Goal: Task Accomplishment & Management: Manage account settings

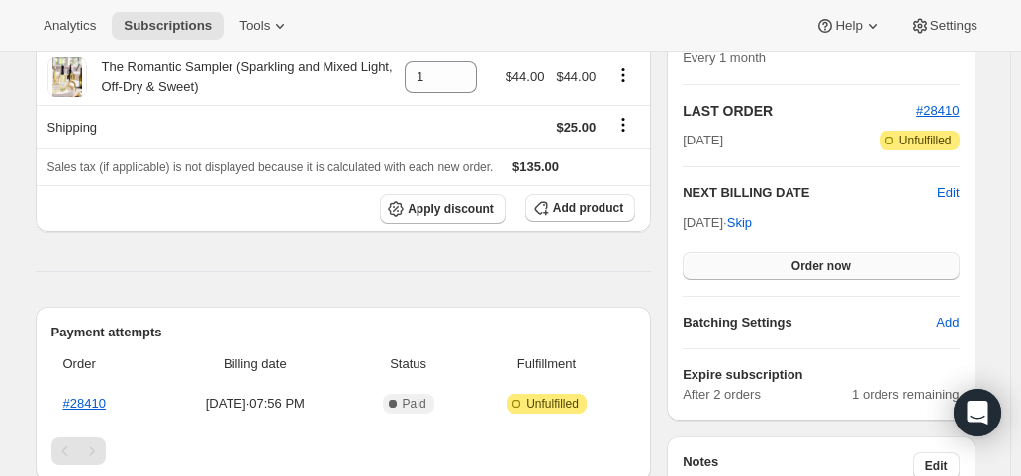
scroll to position [396, 0]
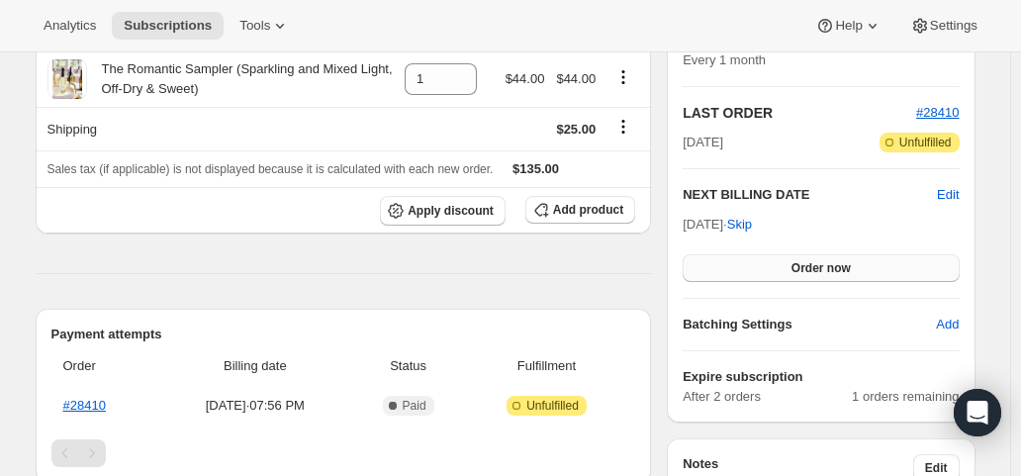
click at [818, 262] on span "Order now" at bounding box center [820, 268] width 59 height 16
click at [818, 262] on span "Click to confirm" at bounding box center [821, 268] width 90 height 16
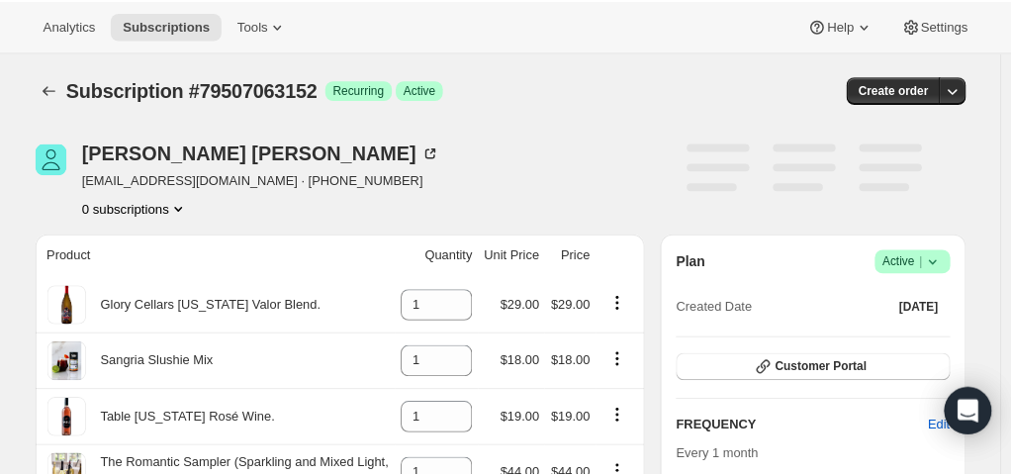
scroll to position [396, 0]
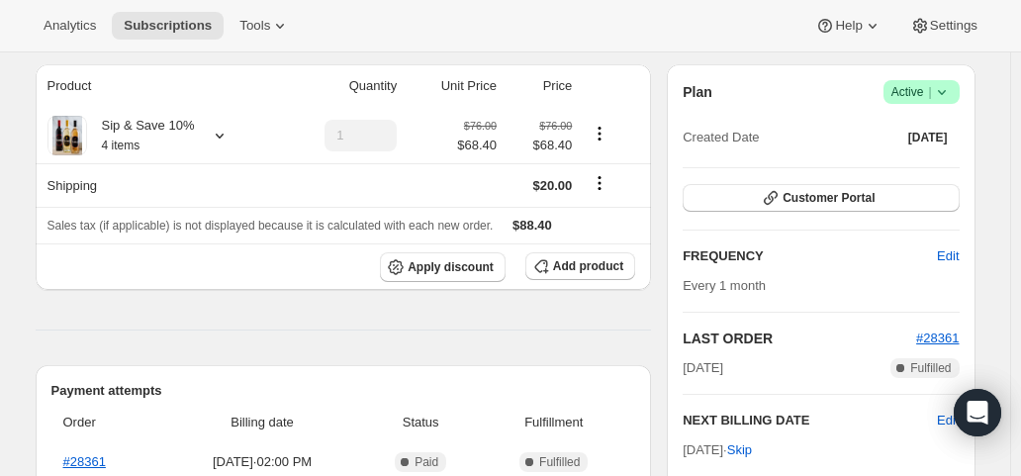
scroll to position [297, 0]
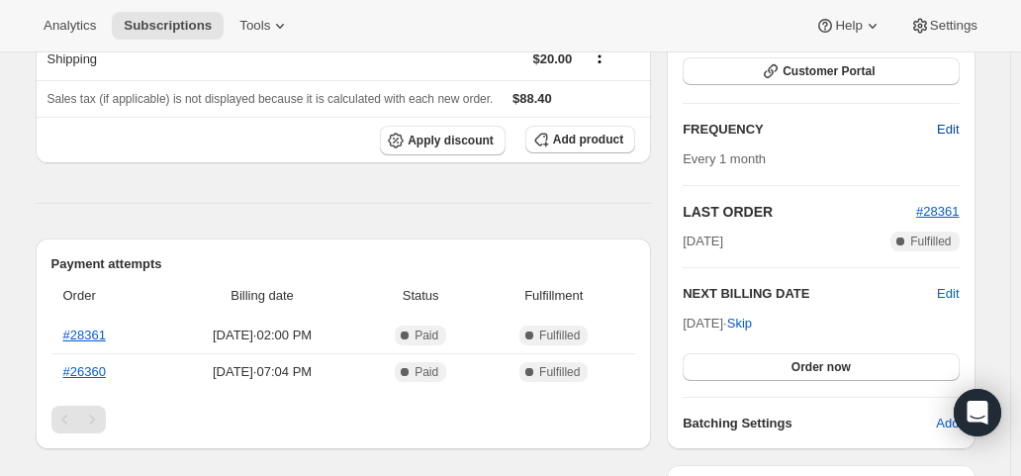
click at [953, 120] on span "Edit" at bounding box center [948, 130] width 22 height 20
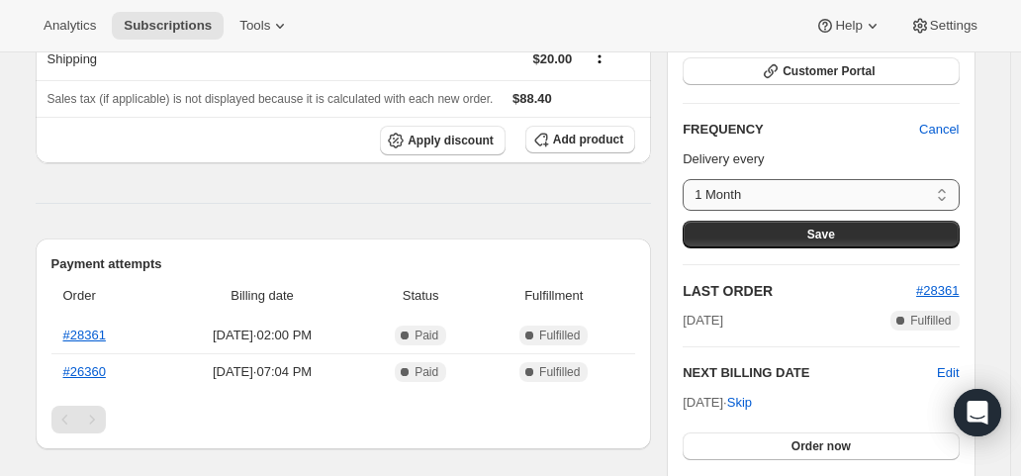
click at [952, 188] on select "1 Month 2 Months Quarterly Custom..." at bounding box center [821, 195] width 276 height 32
select select "MONTH#3"
click at [688, 179] on select "1 Month 2 Months Quarterly Custom..." at bounding box center [821, 195] width 276 height 32
click at [835, 238] on span "Save" at bounding box center [821, 235] width 28 height 16
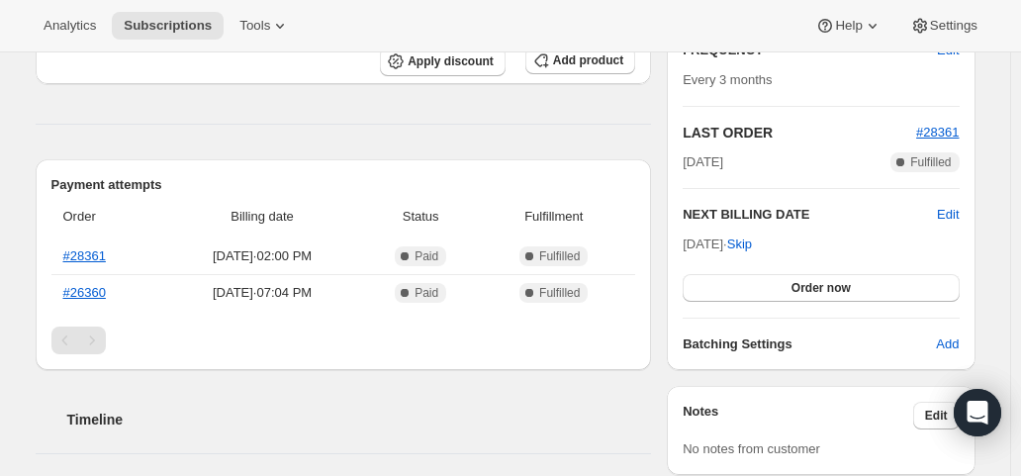
scroll to position [495, 0]
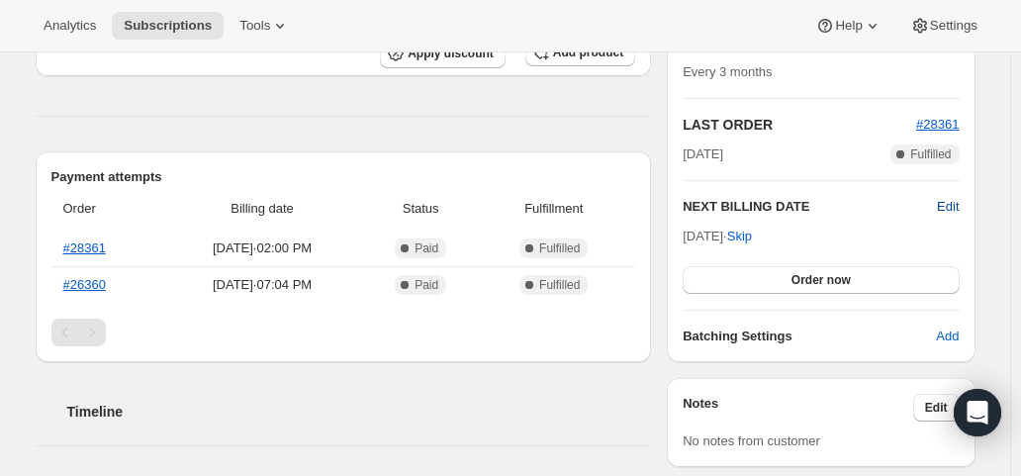
click at [946, 204] on span "Edit" at bounding box center [948, 207] width 22 height 20
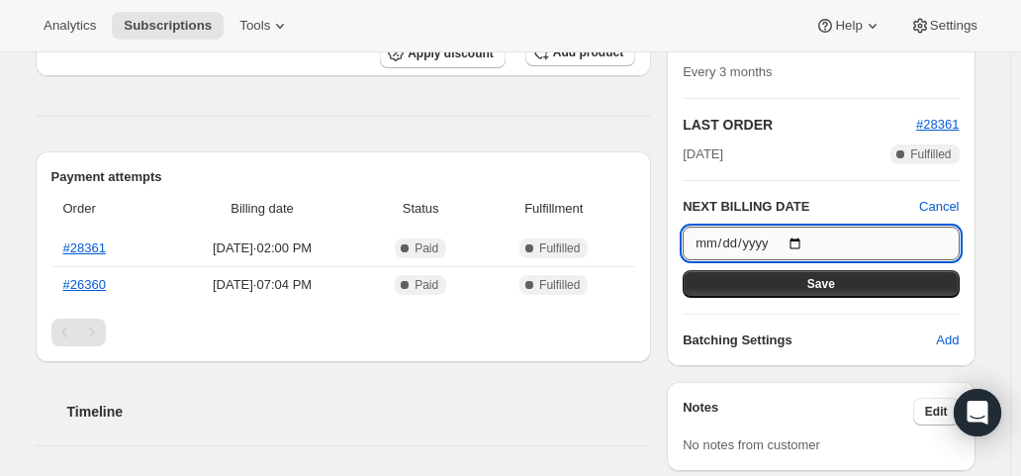
click at [805, 242] on input "2025-10-24" at bounding box center [821, 244] width 276 height 34
type input "2025-11-24"
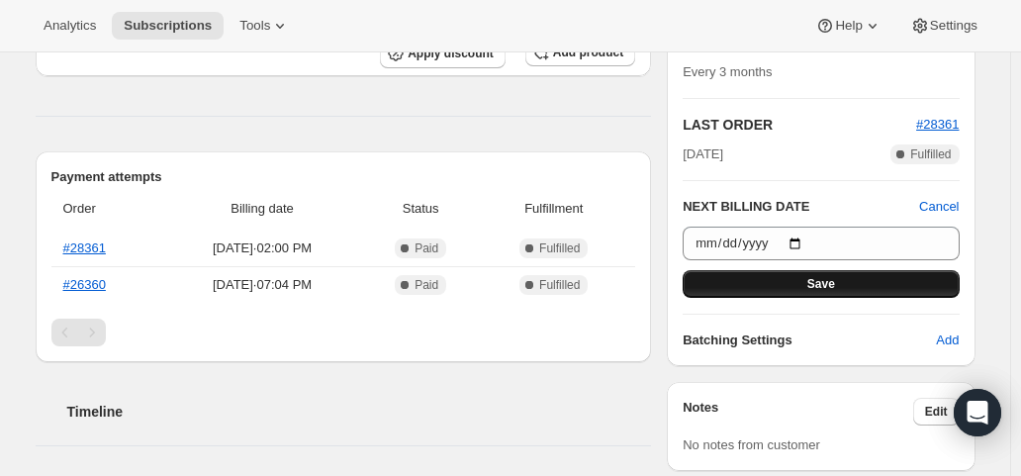
click at [802, 282] on button "Save" at bounding box center [821, 284] width 276 height 28
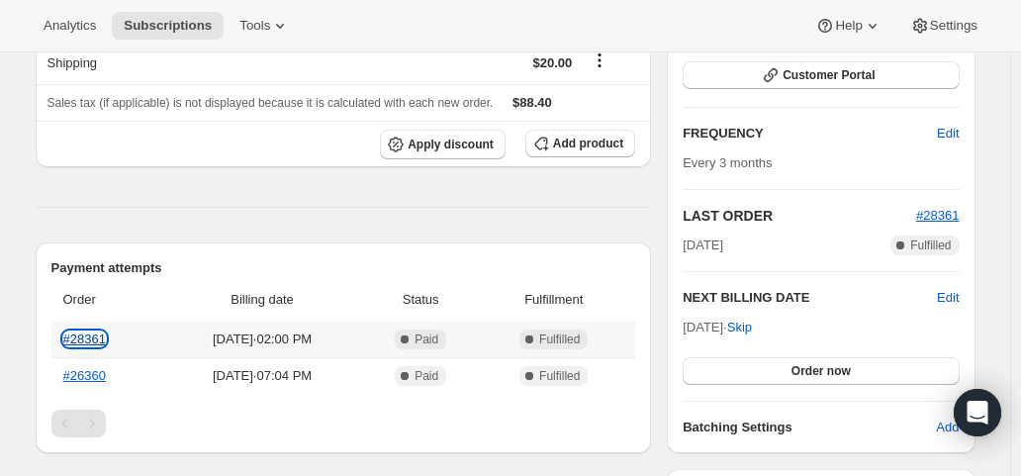
click at [89, 345] on link "#28361" at bounding box center [84, 338] width 43 height 15
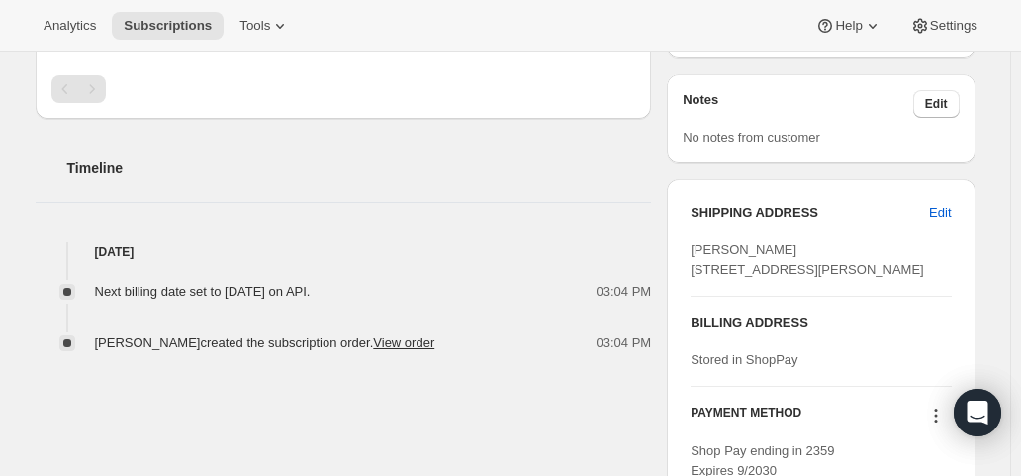
scroll to position [791, 0]
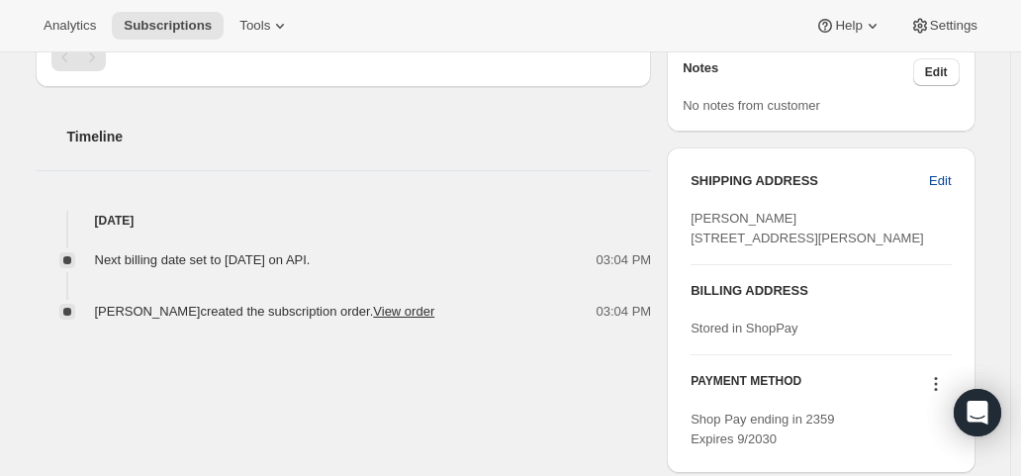
click at [951, 177] on span "Edit" at bounding box center [940, 181] width 22 height 20
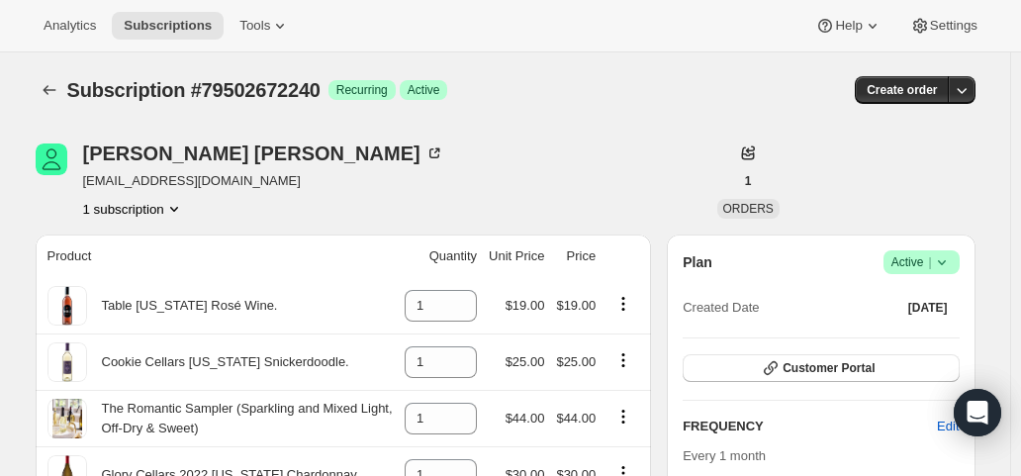
select select "MD"
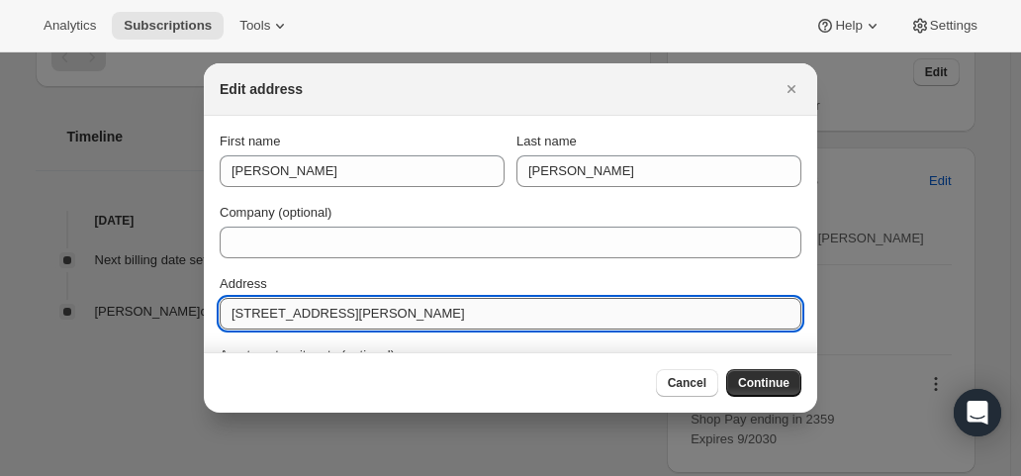
click at [251, 312] on input "6320 Bowman Place" at bounding box center [511, 314] width 582 height 32
type input "6330 Bowman Place"
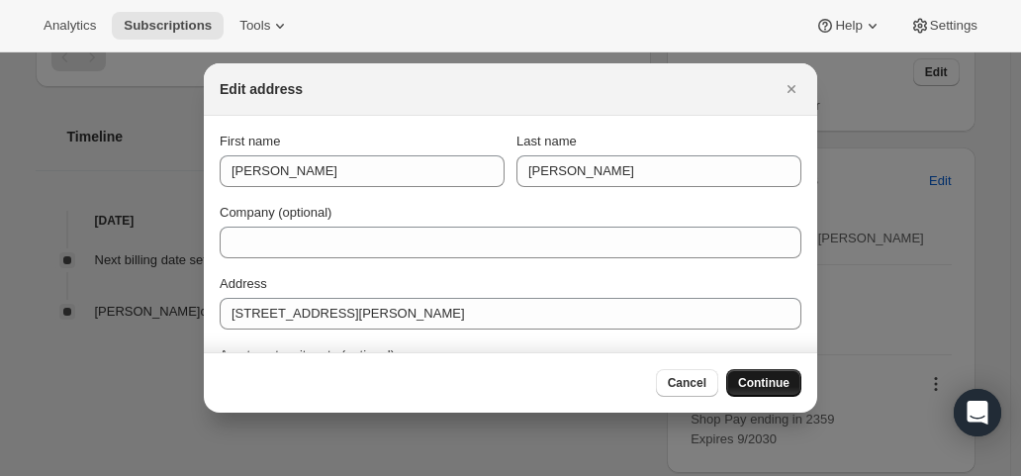
click at [746, 375] on button "Continue" at bounding box center [763, 383] width 75 height 28
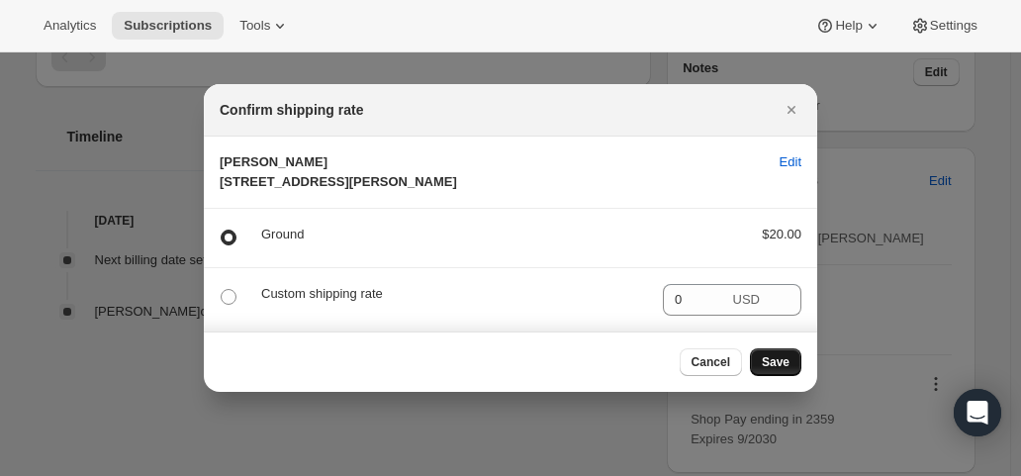
click at [774, 370] on span "Save" at bounding box center [776, 362] width 28 height 16
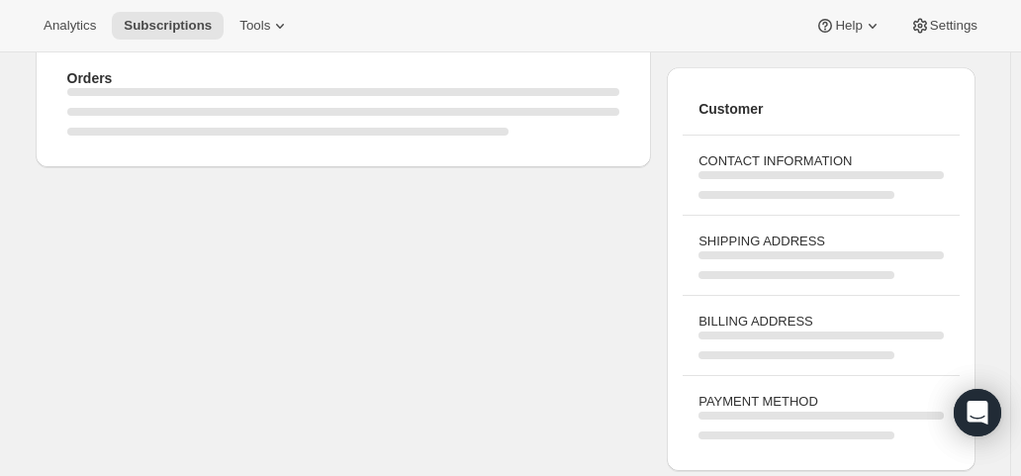
scroll to position [791, 0]
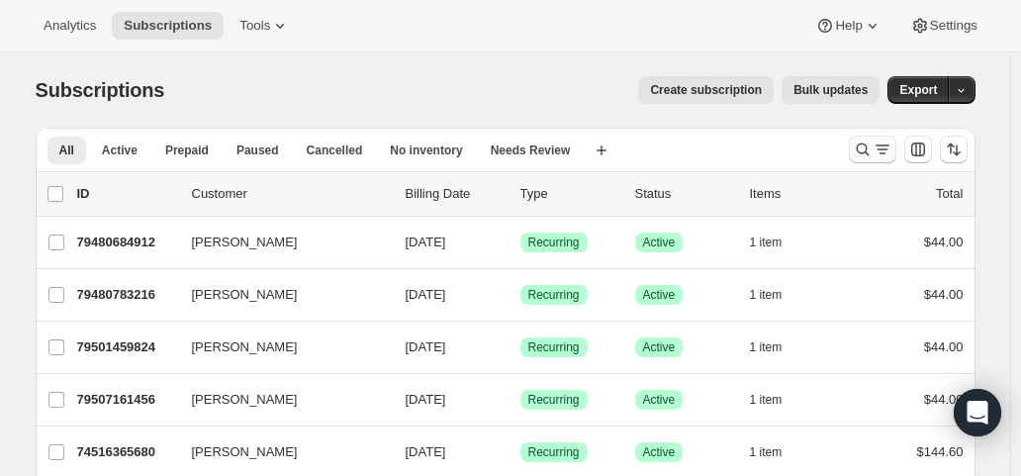
click at [876, 147] on icon "Search and filter results" at bounding box center [882, 149] width 20 height 20
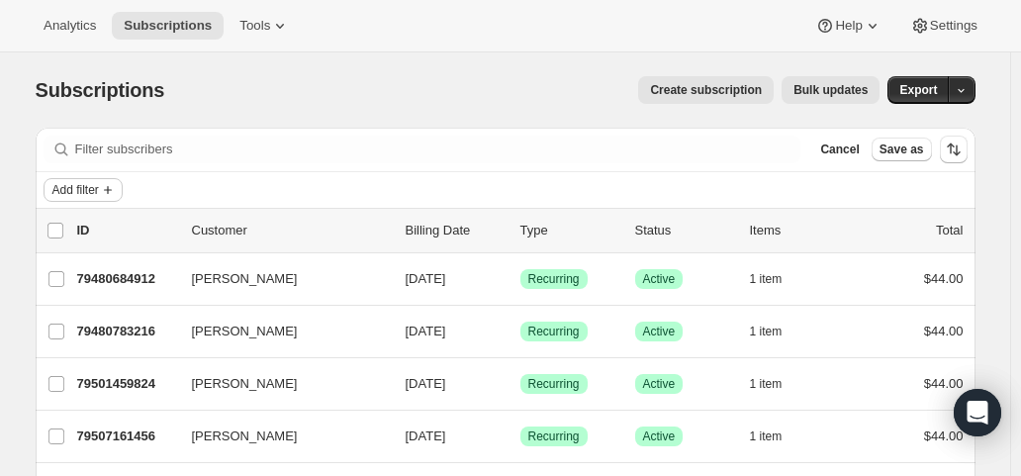
click at [85, 191] on span "Add filter" at bounding box center [75, 190] width 46 height 16
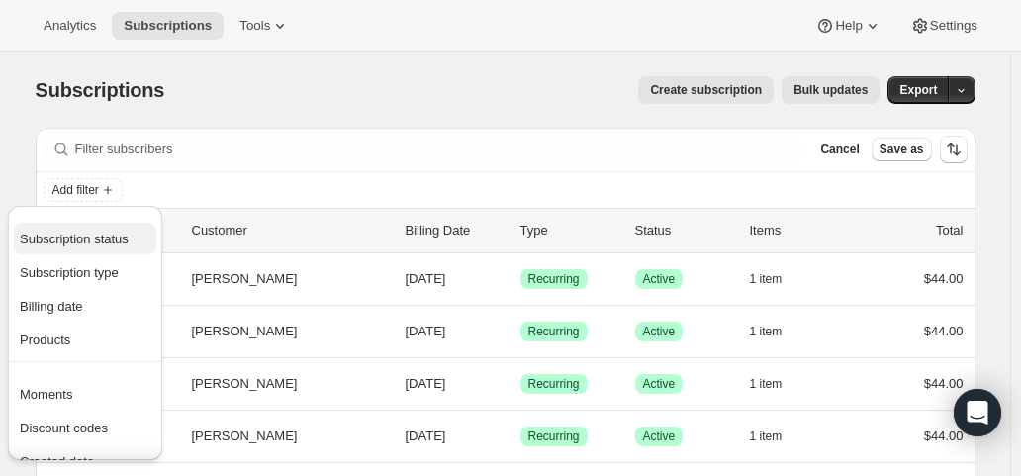
click at [93, 243] on span "Subscription status" at bounding box center [74, 238] width 109 height 15
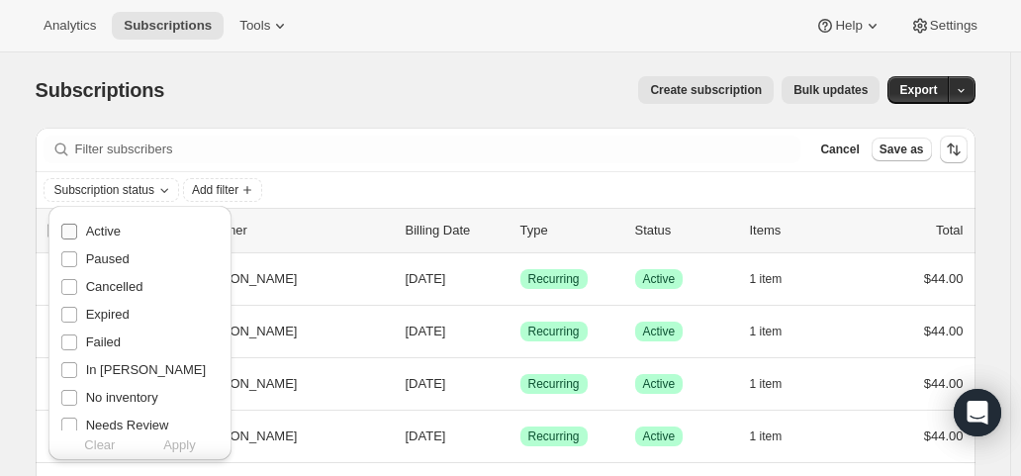
click at [94, 236] on span "Active" at bounding box center [103, 231] width 35 height 15
click at [77, 236] on input "Active" at bounding box center [69, 232] width 16 height 16
checkbox input "true"
click at [170, 441] on span "Apply" at bounding box center [179, 445] width 33 height 20
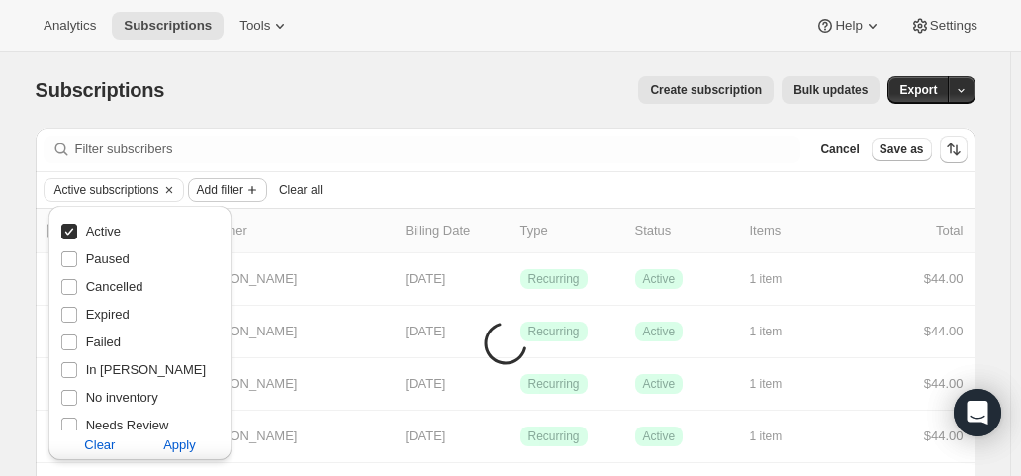
click at [218, 190] on span "Add filter" at bounding box center [220, 190] width 46 height 16
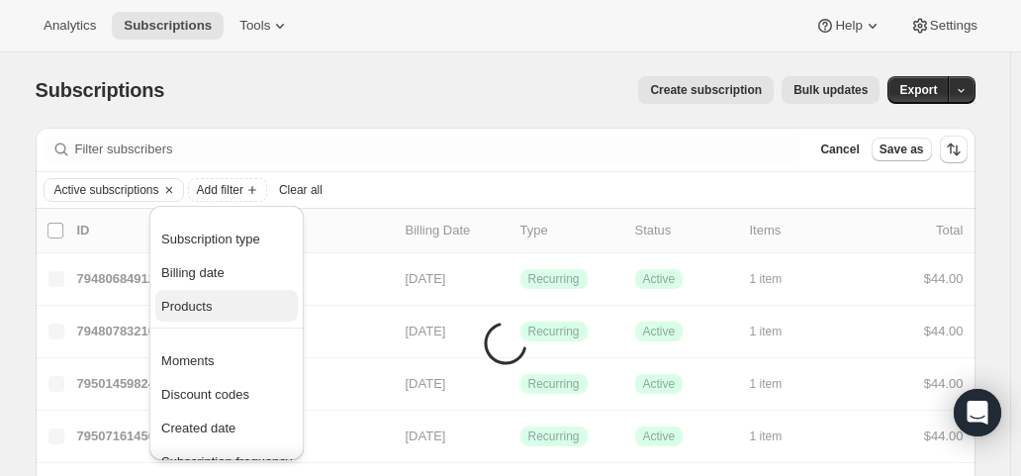
click at [201, 313] on span "Products" at bounding box center [186, 306] width 50 height 15
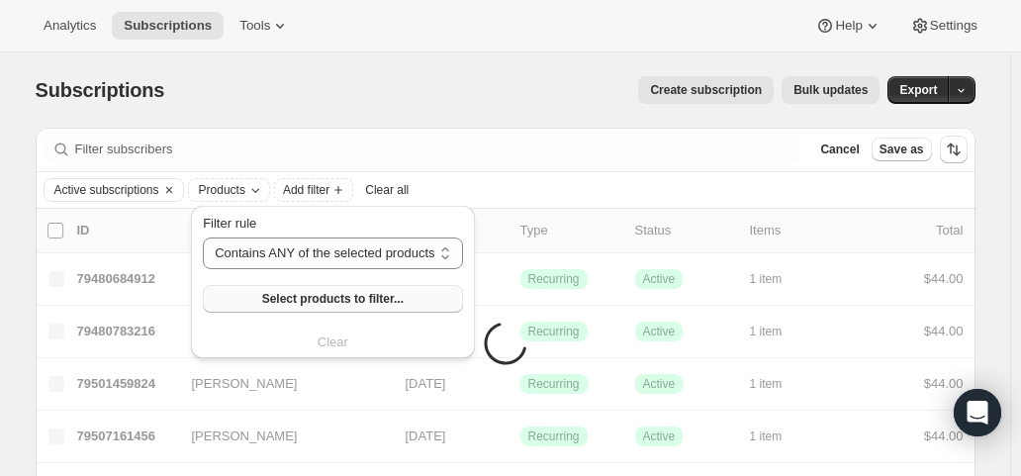
click at [238, 296] on button "Select products to filter..." at bounding box center [332, 299] width 259 height 28
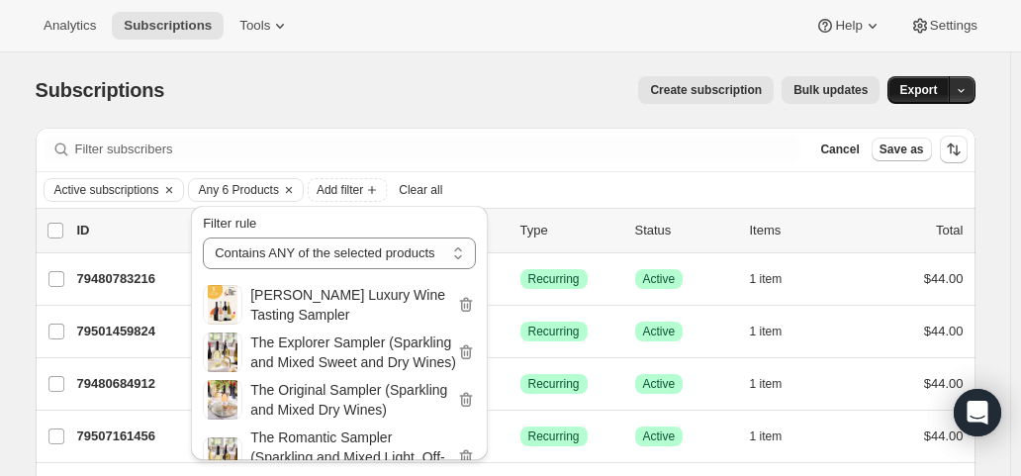
click at [922, 90] on span "Export" at bounding box center [918, 90] width 38 height 16
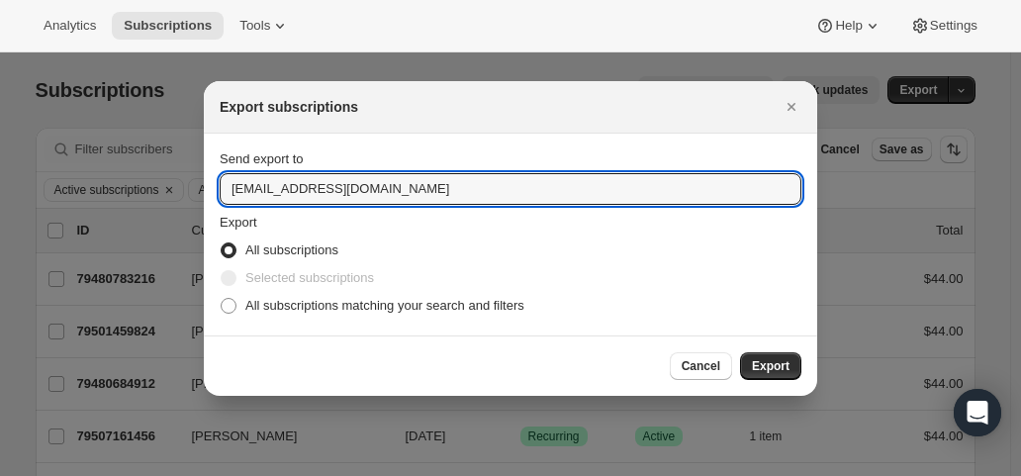
drag, startPoint x: 257, startPoint y: 193, endPoint x: 208, endPoint y: 187, distance: 49.8
click at [208, 187] on section "Send export to hello@wineshopathome.com Export All subscriptions Selected subsc…" at bounding box center [510, 235] width 613 height 202
type input "mfletcher@wineshopathome.com"
click at [312, 308] on span "All subscriptions matching your search and filters" at bounding box center [384, 305] width 279 height 15
click at [222, 299] on input "All subscriptions matching your search and filters" at bounding box center [221, 298] width 1 height 1
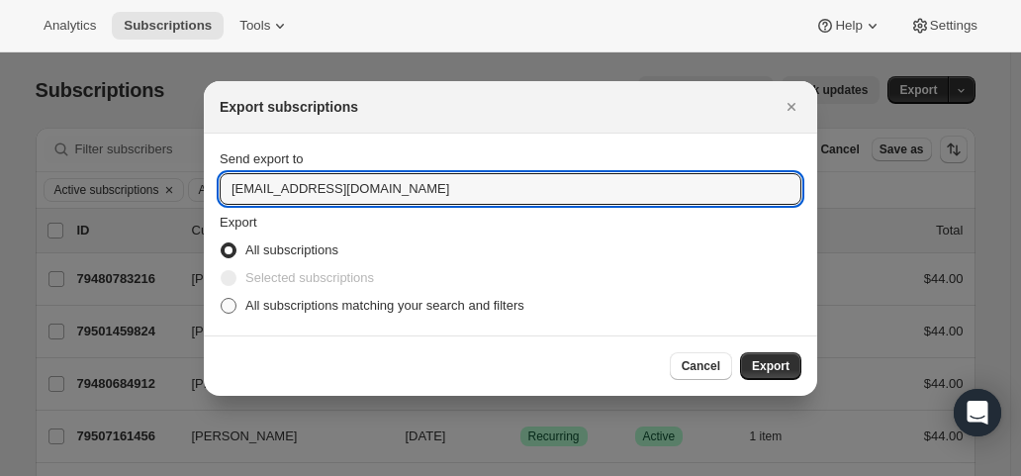
radio input "true"
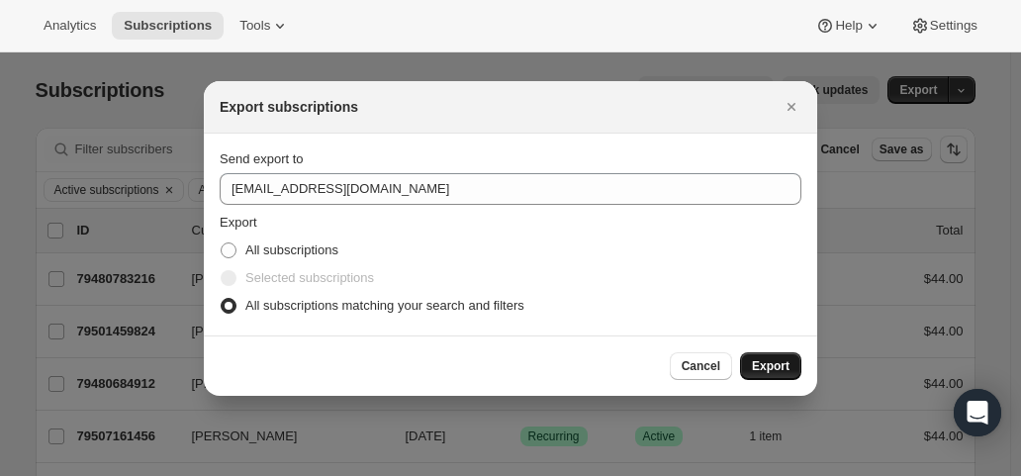
click at [764, 354] on button "Export" at bounding box center [770, 366] width 61 height 28
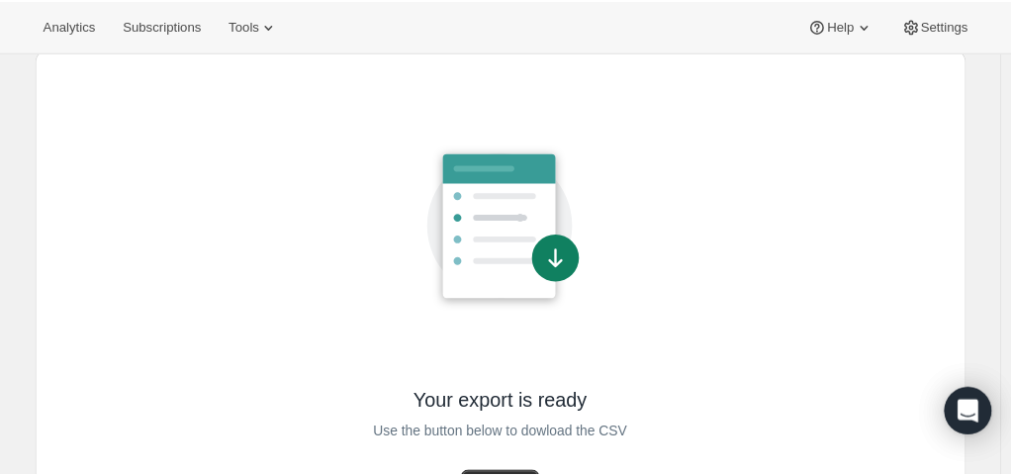
scroll to position [167, 0]
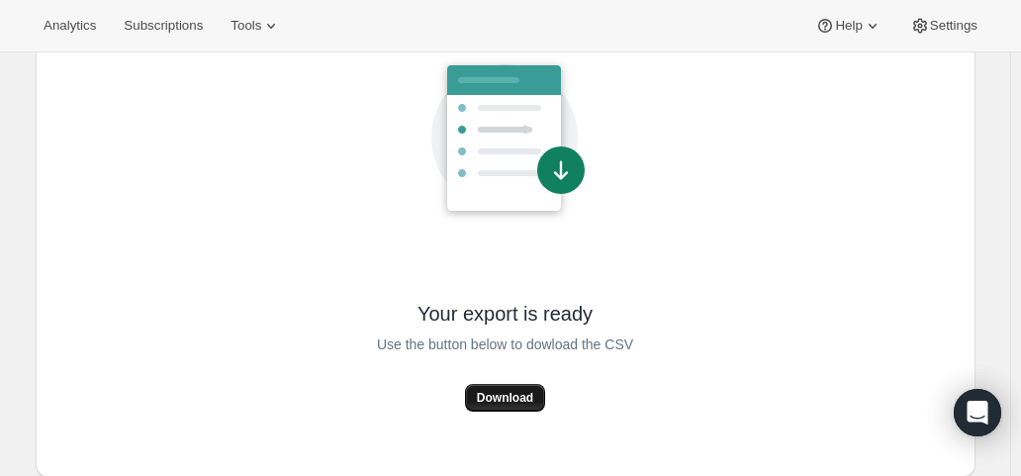
click at [494, 393] on span "Download" at bounding box center [505, 398] width 56 height 16
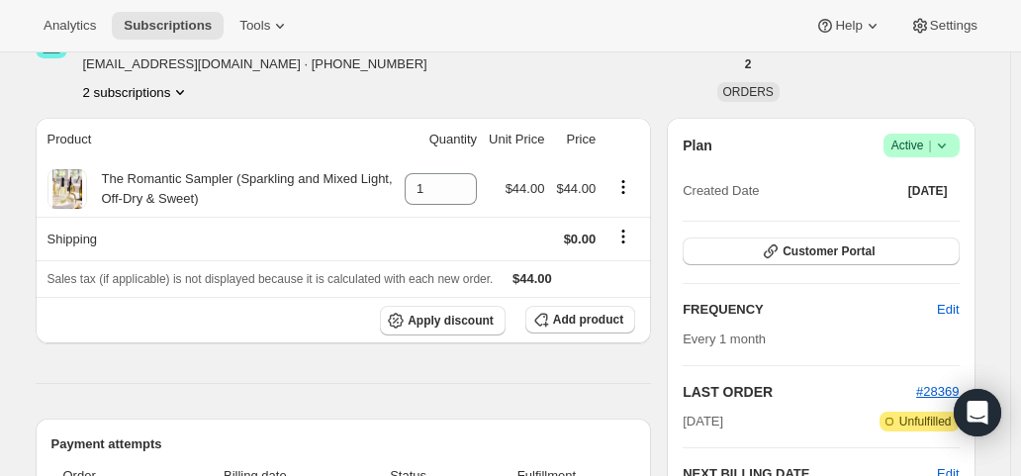
scroll to position [297, 0]
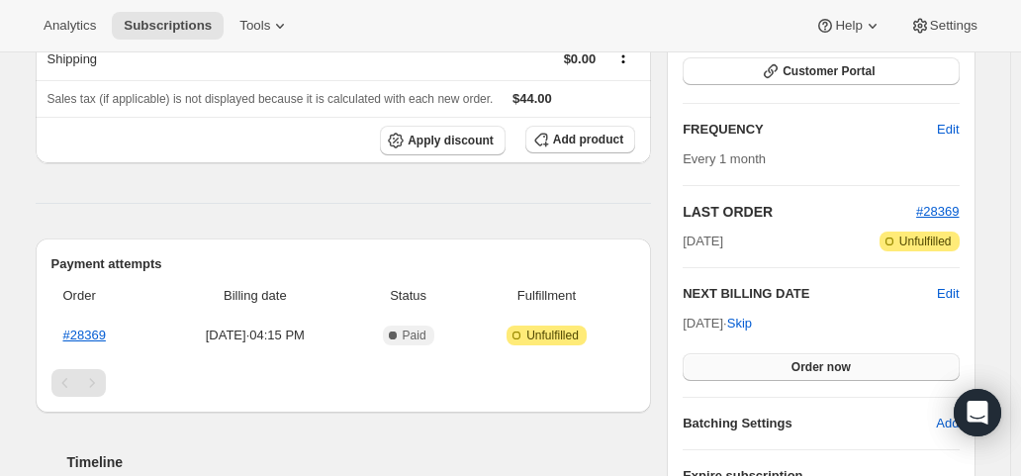
click at [789, 357] on button "Order now" at bounding box center [821, 367] width 276 height 28
click at [789, 359] on span "Click to confirm" at bounding box center [821, 367] width 90 height 16
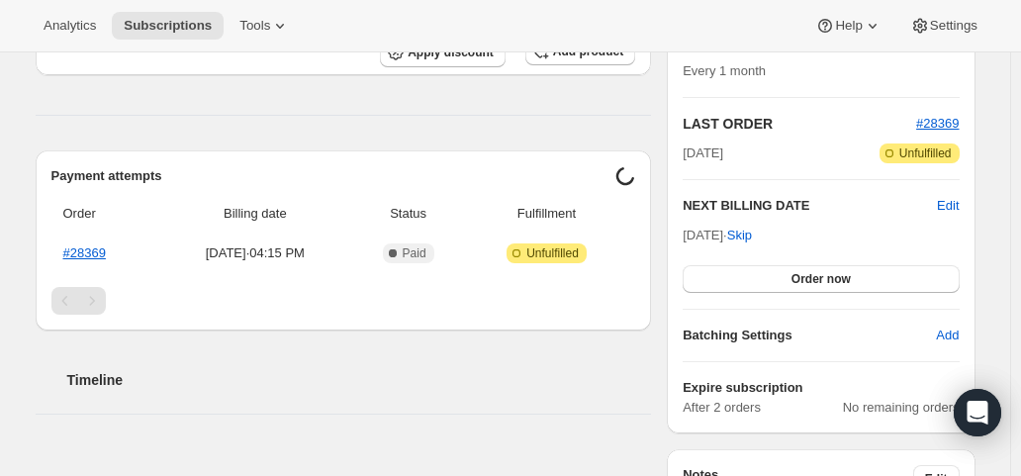
scroll to position [396, 0]
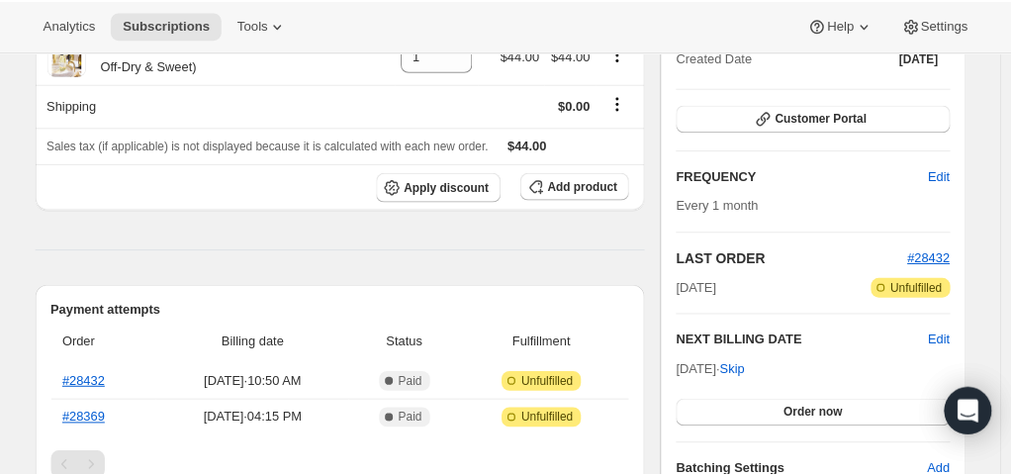
scroll to position [99, 0]
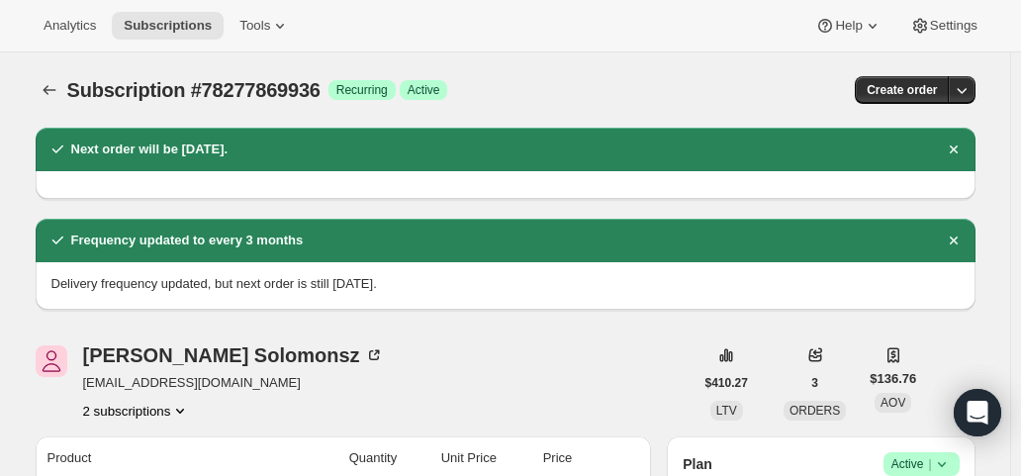
scroll to position [495, 0]
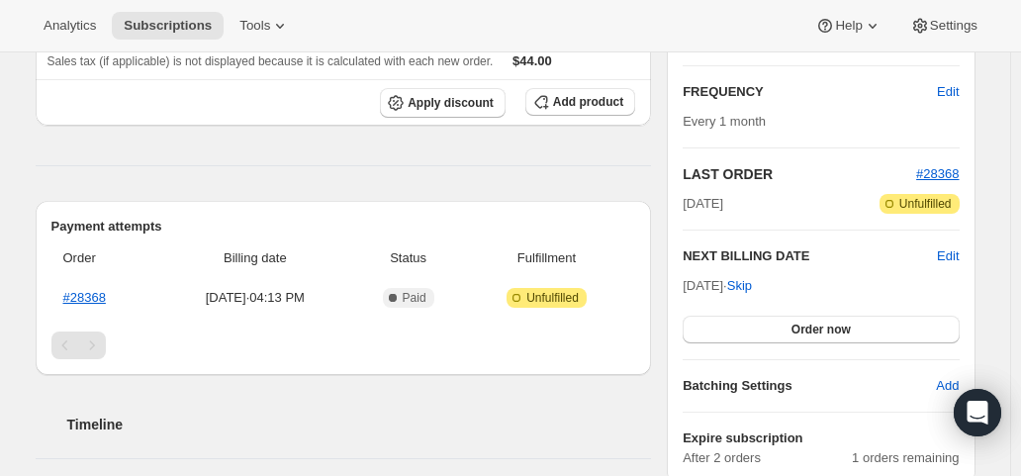
scroll to position [495, 0]
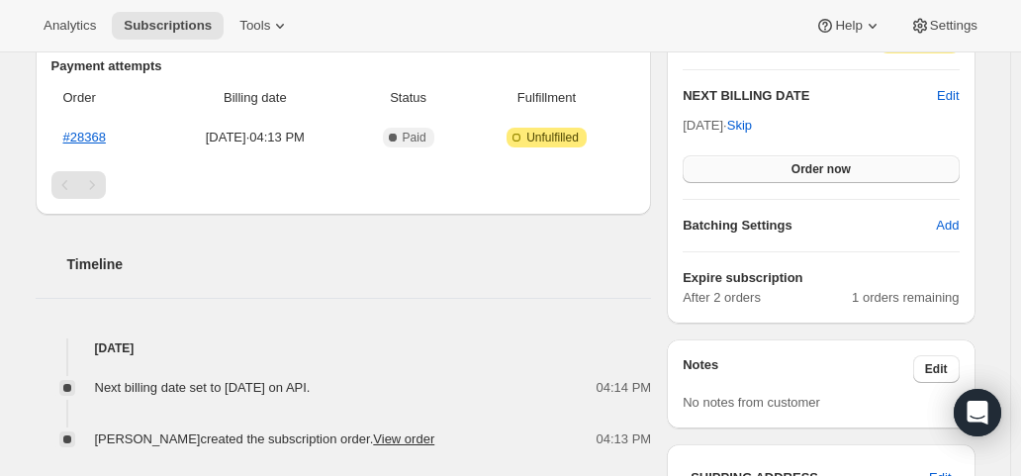
click at [796, 173] on button "Order now" at bounding box center [821, 169] width 276 height 28
click at [796, 173] on span "Click to confirm" at bounding box center [821, 169] width 90 height 16
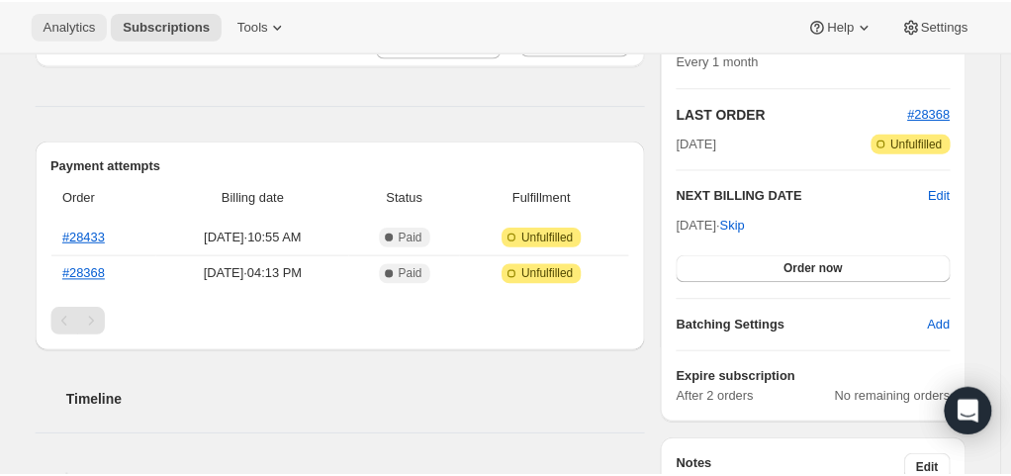
scroll to position [495, 0]
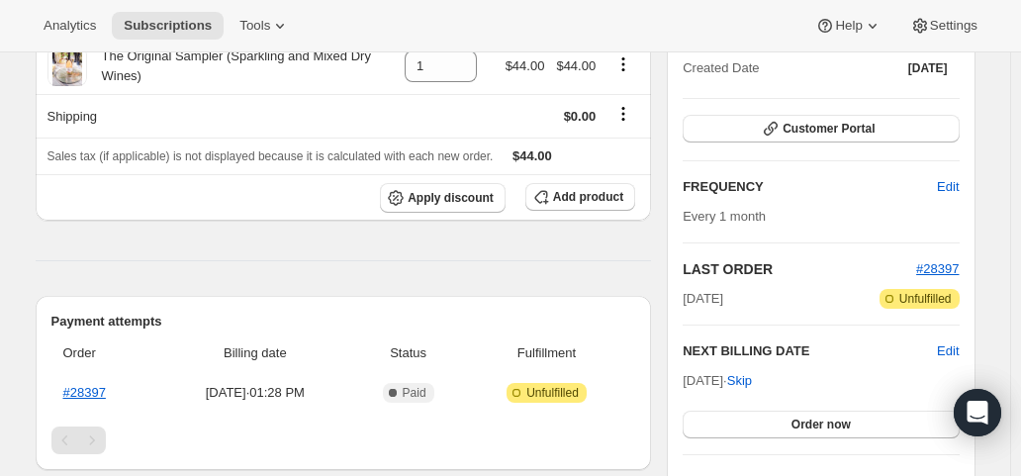
scroll to position [297, 0]
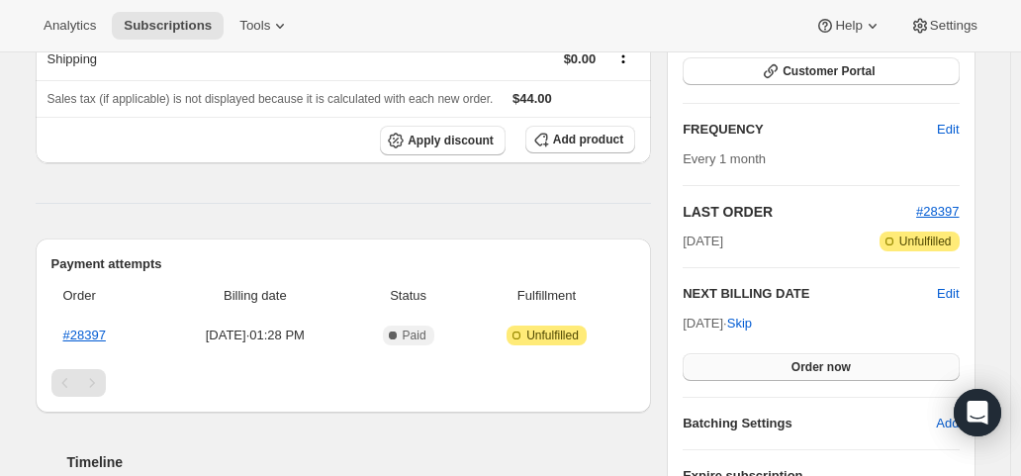
click at [813, 363] on span "Order now" at bounding box center [820, 367] width 59 height 16
click at [813, 363] on span "Click to confirm" at bounding box center [821, 367] width 90 height 16
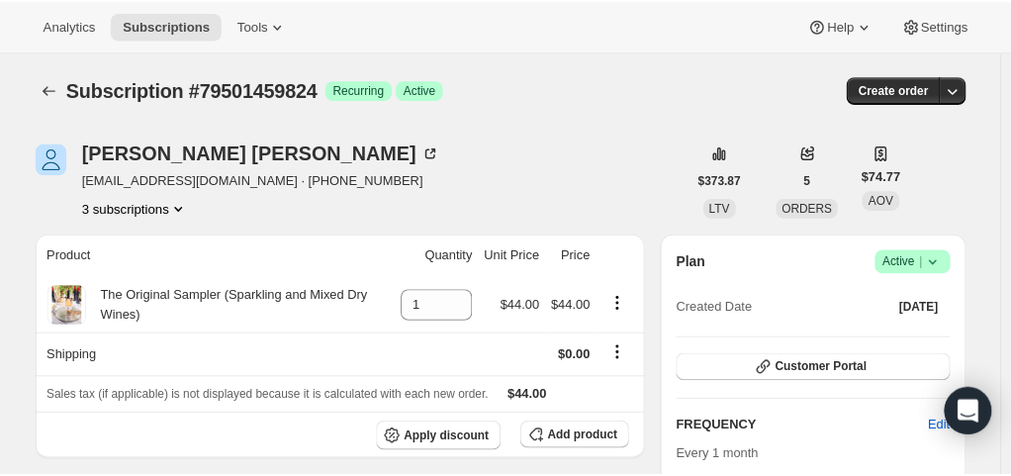
scroll to position [396, 0]
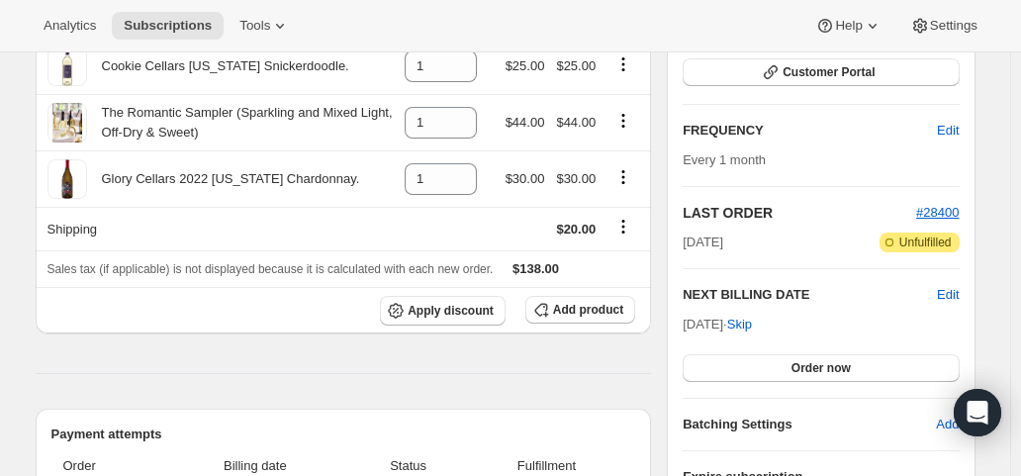
scroll to position [297, 0]
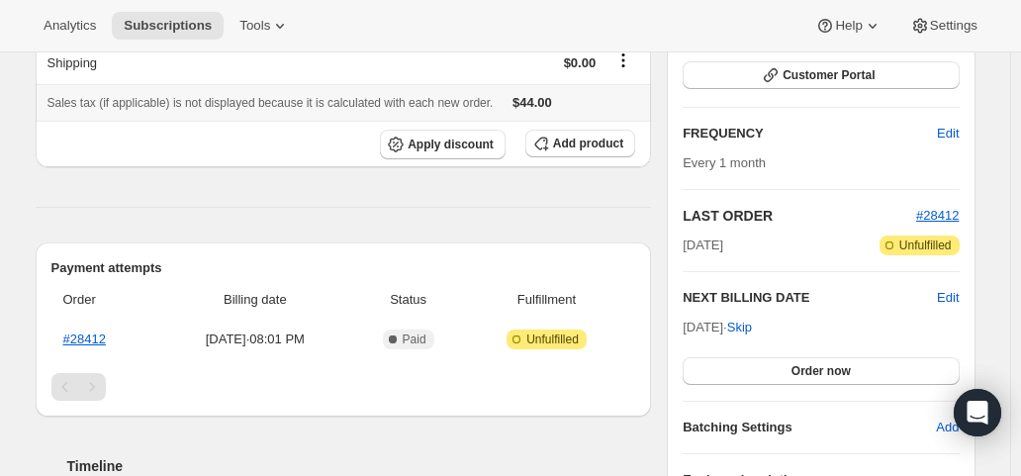
scroll to position [297, 0]
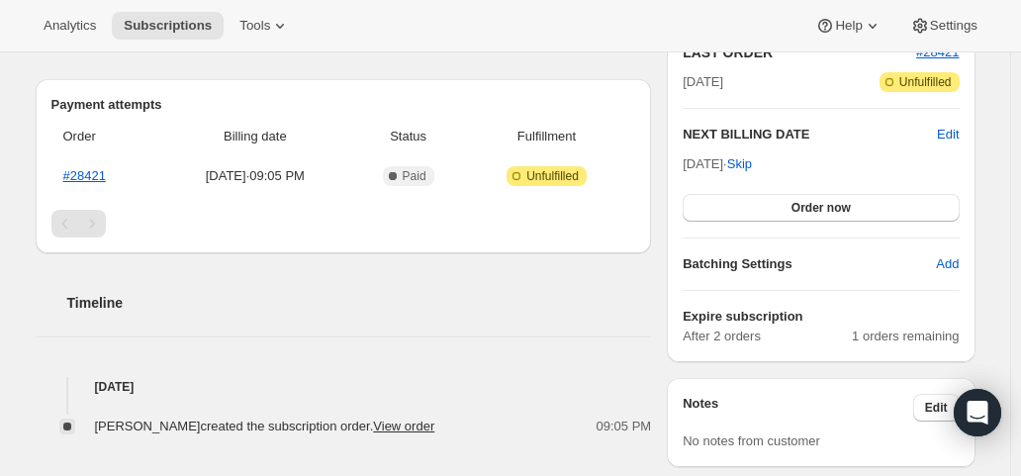
scroll to position [495, 0]
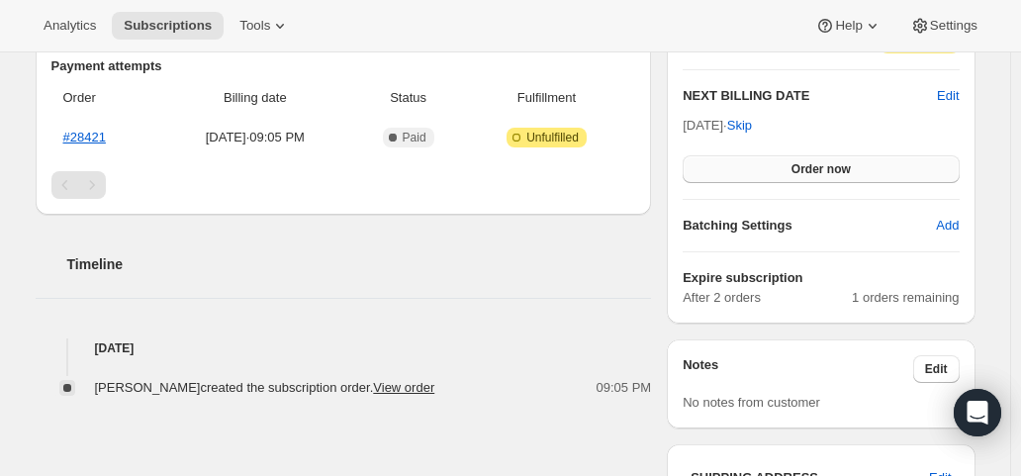
click at [807, 161] on span "Order now" at bounding box center [820, 169] width 59 height 16
click at [807, 161] on span "Click to confirm" at bounding box center [821, 169] width 90 height 16
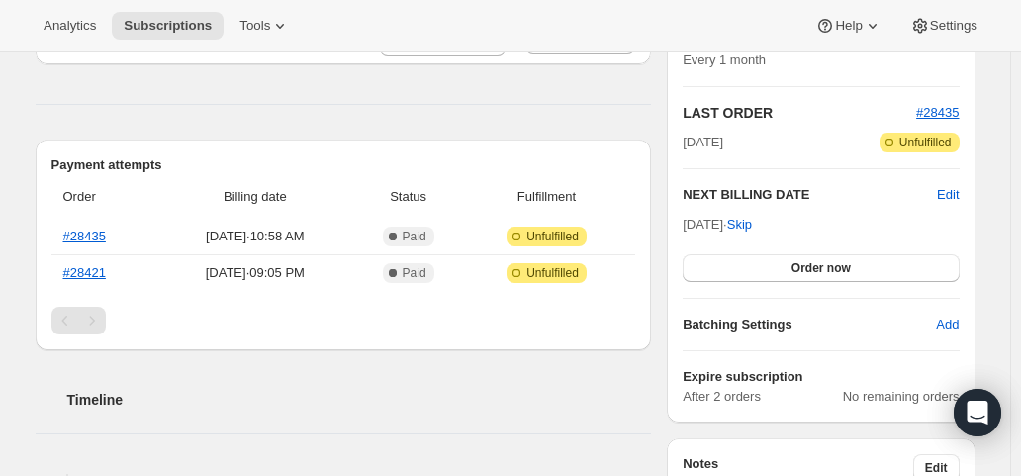
scroll to position [99, 0]
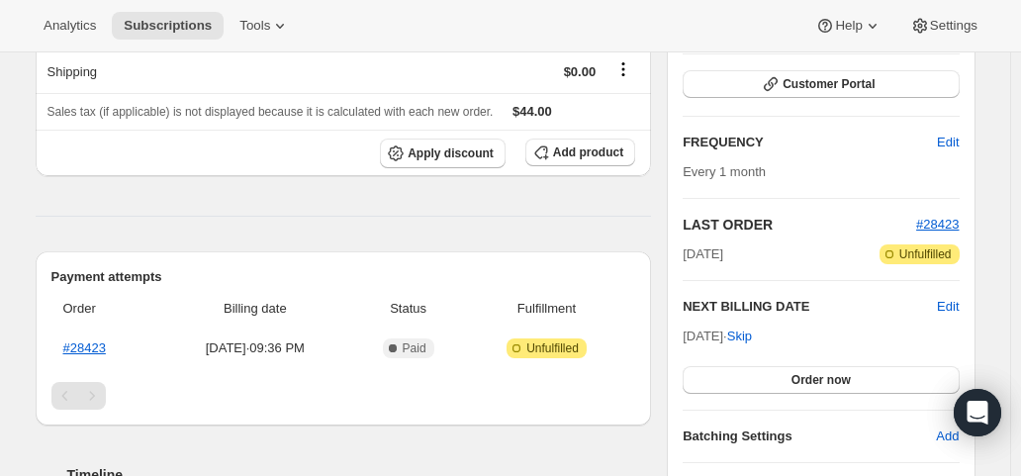
scroll to position [297, 0]
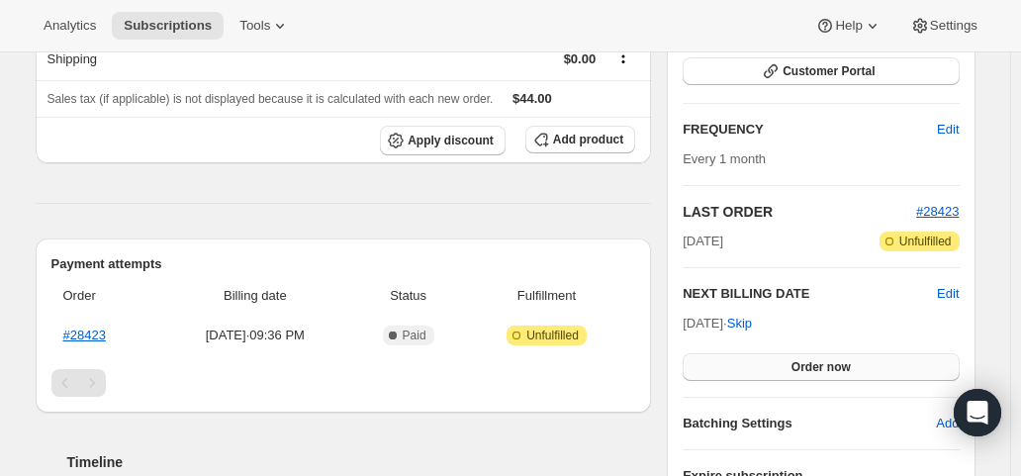
click at [839, 359] on span "Order now" at bounding box center [820, 367] width 59 height 16
click at [839, 359] on span "Click to confirm" at bounding box center [821, 367] width 90 height 16
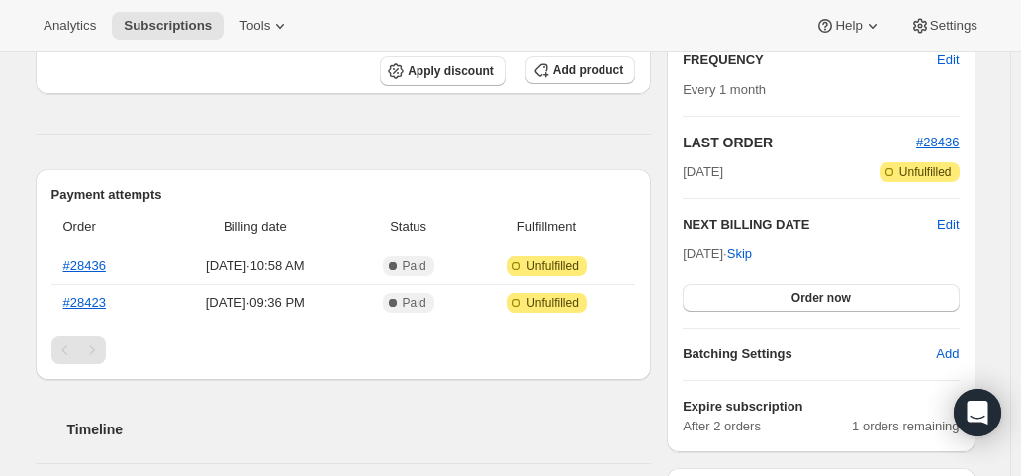
scroll to position [396, 0]
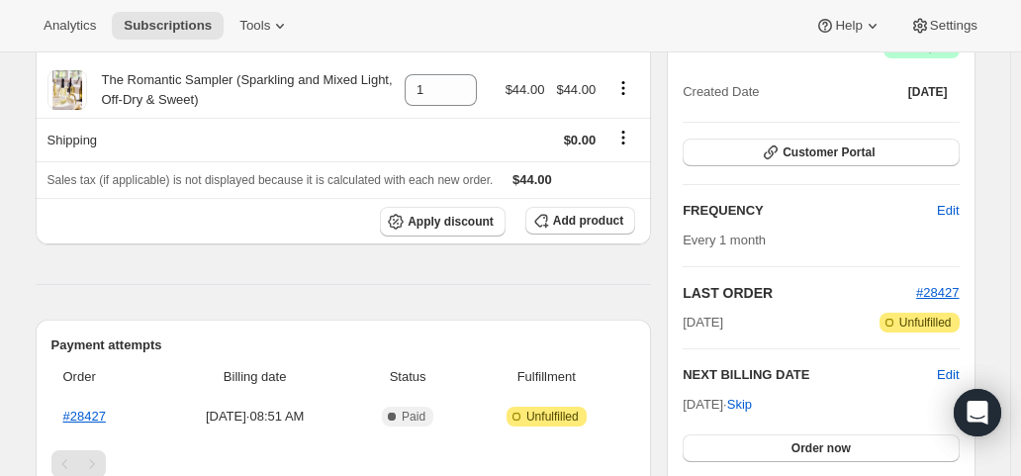
scroll to position [297, 0]
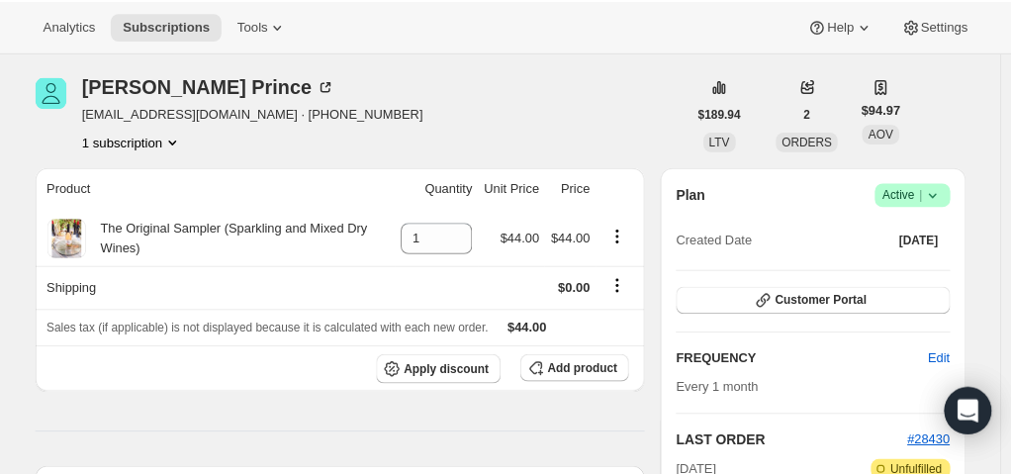
scroll to position [198, 0]
